Goal: Task Accomplishment & Management: Use online tool/utility

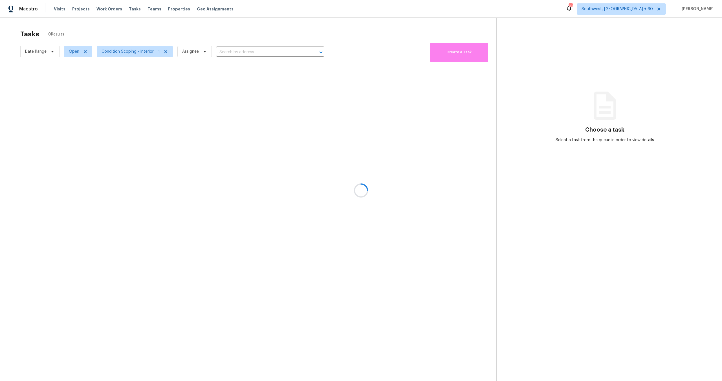
click at [32, 52] on div at bounding box center [361, 190] width 722 height 381
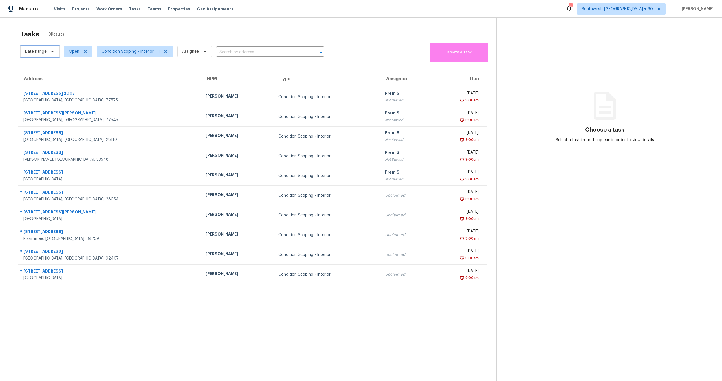
click at [41, 53] on span "Date Range" at bounding box center [35, 52] width 21 height 6
click at [41, 70] on input "text" at bounding box center [52, 70] width 56 height 11
select select "7"
select select "2025"
select select "8"
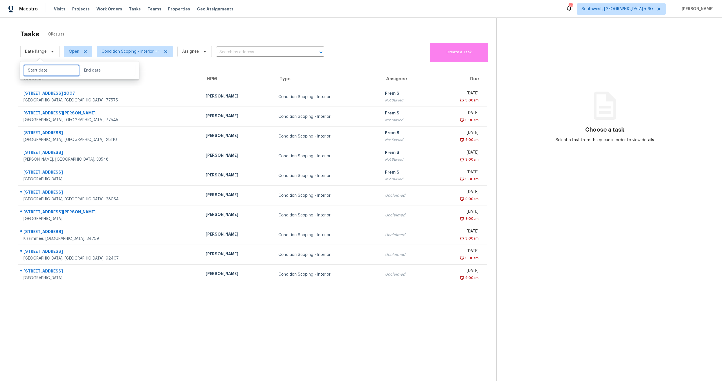
select select "2025"
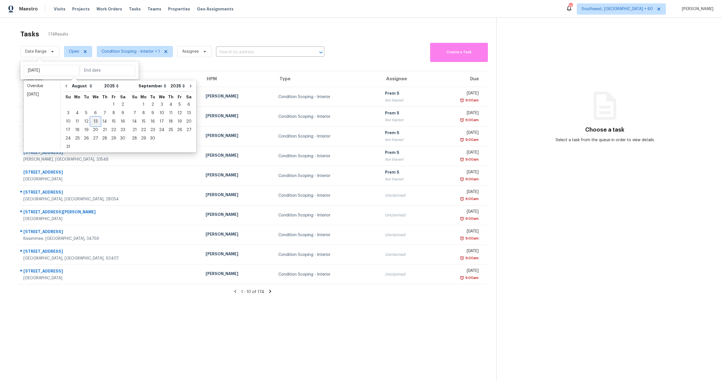
click at [93, 122] on div "13" at bounding box center [95, 122] width 9 height 8
type input "Wed, Aug 13"
click at [93, 122] on div "13" at bounding box center [95, 122] width 9 height 8
type input "Wed, Aug 13"
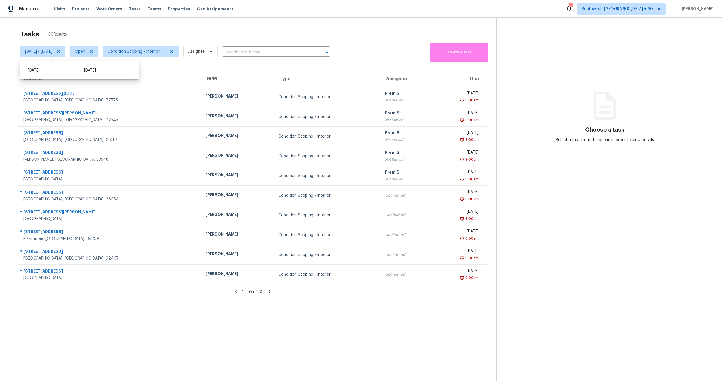
click at [132, 36] on div "Tasks 80 Results" at bounding box center [258, 34] width 476 height 15
click at [144, 51] on span "Condition Scoping - Interior + 1" at bounding box center [136, 52] width 58 height 6
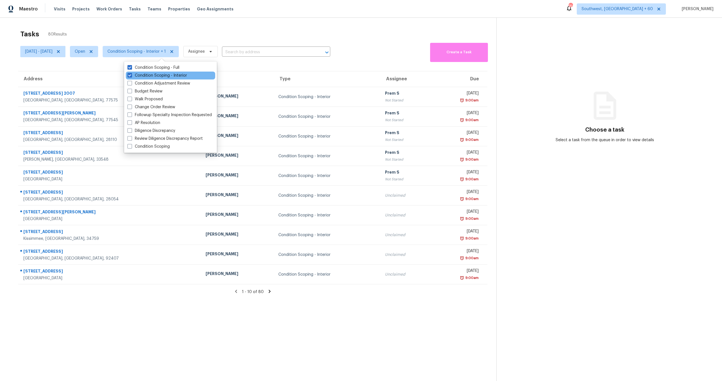
click at [142, 79] on div "Condition Scoping - Interior" at bounding box center [170, 76] width 89 height 8
click at [143, 76] on label "Condition Scoping - Interior" at bounding box center [157, 76] width 60 height 6
click at [131, 76] on input "Condition Scoping - Interior" at bounding box center [129, 75] width 4 height 4
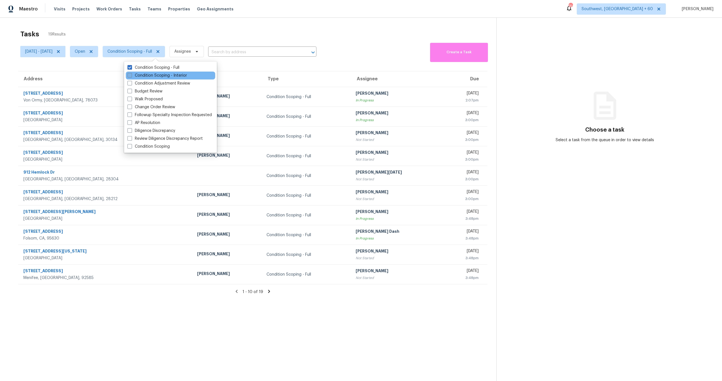
click at [143, 76] on label "Condition Scoping - Interior" at bounding box center [157, 76] width 60 height 6
click at [131, 76] on input "Condition Scoping - Interior" at bounding box center [129, 75] width 4 height 4
checkbox input "true"
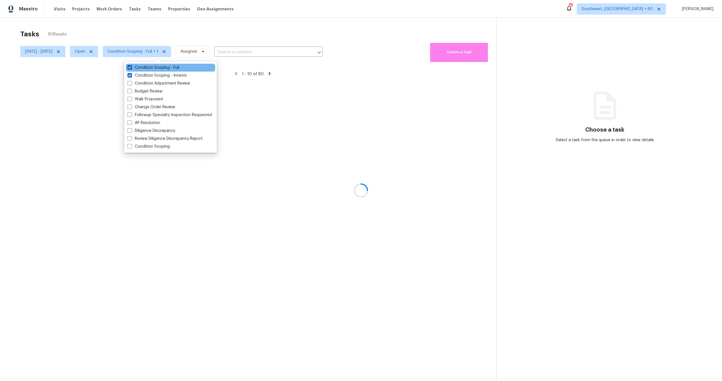
click at [141, 68] on label "Condition Scoping - Full" at bounding box center [153, 68] width 52 height 6
click at [131, 68] on input "Condition Scoping - Full" at bounding box center [129, 67] width 4 height 4
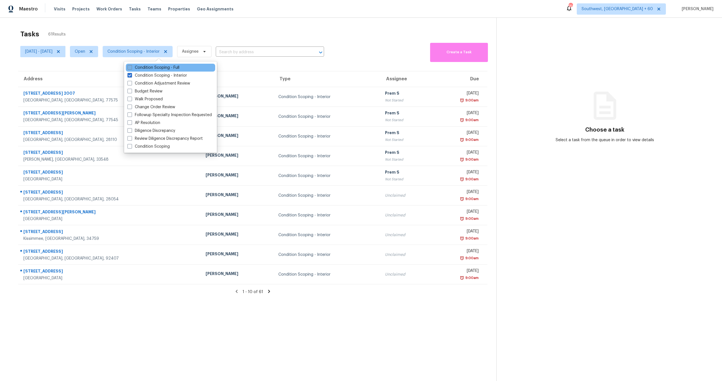
click at [141, 68] on label "Condition Scoping - Full" at bounding box center [153, 68] width 52 height 6
click at [131, 68] on input "Condition Scoping - Full" at bounding box center [129, 67] width 4 height 4
checkbox input "true"
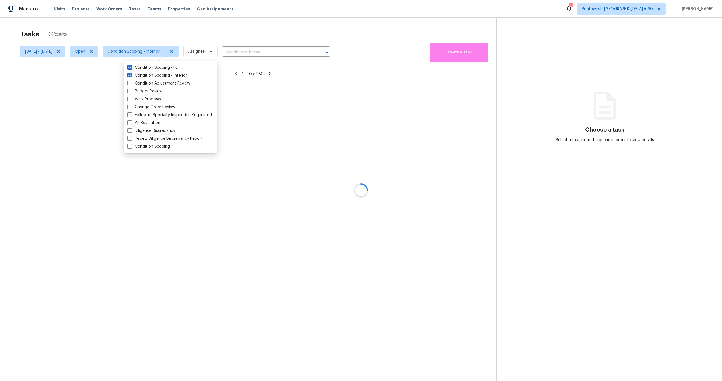
click at [141, 32] on div at bounding box center [361, 190] width 722 height 381
